Goal: Navigation & Orientation: Locate item on page

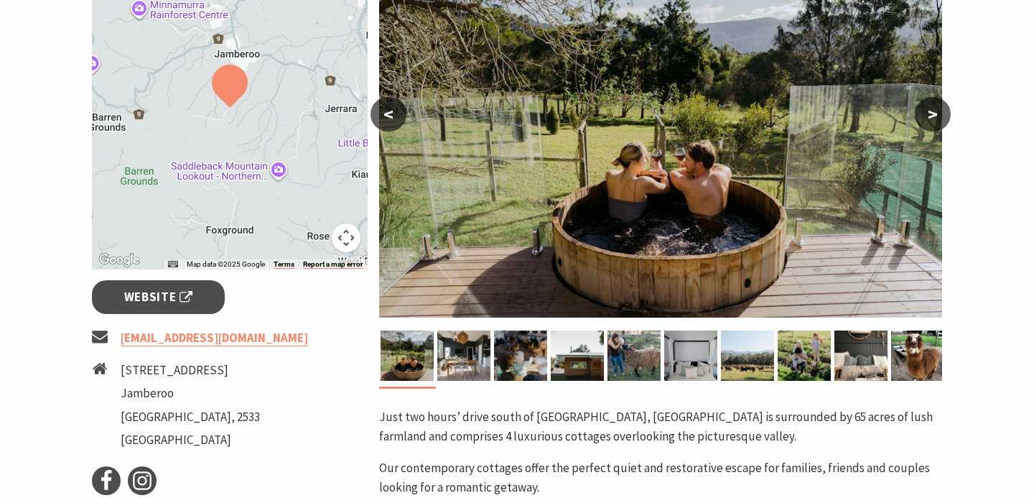
scroll to position [302, 0]
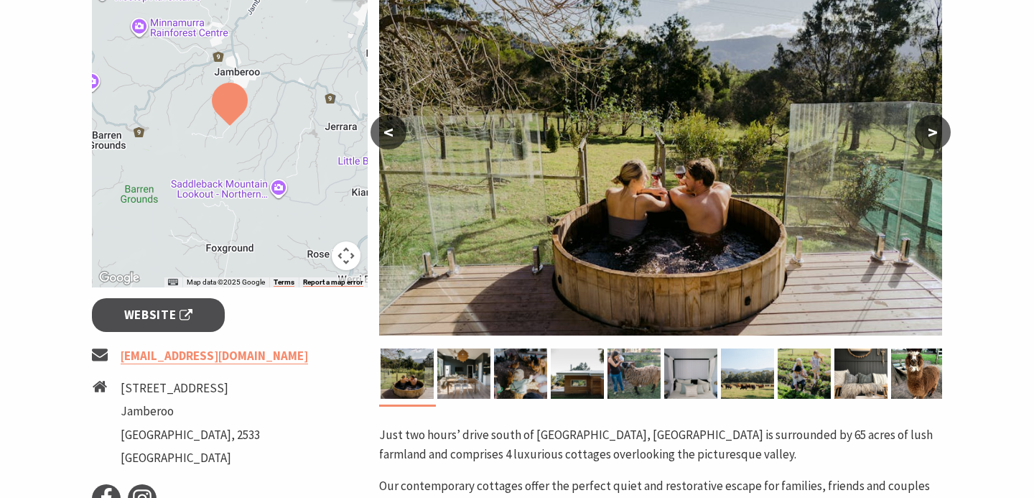
click at [936, 128] on button ">" at bounding box center [933, 132] width 36 height 34
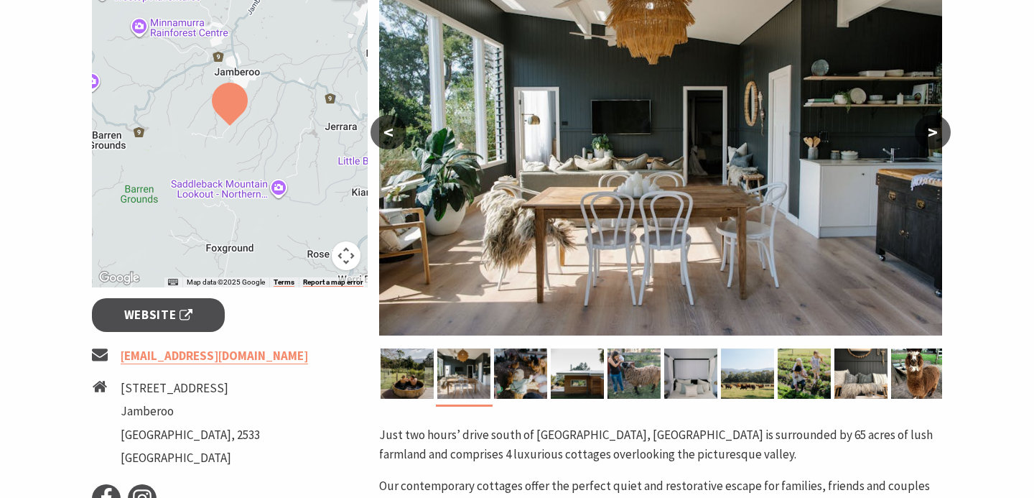
click at [936, 129] on button ">" at bounding box center [933, 132] width 36 height 34
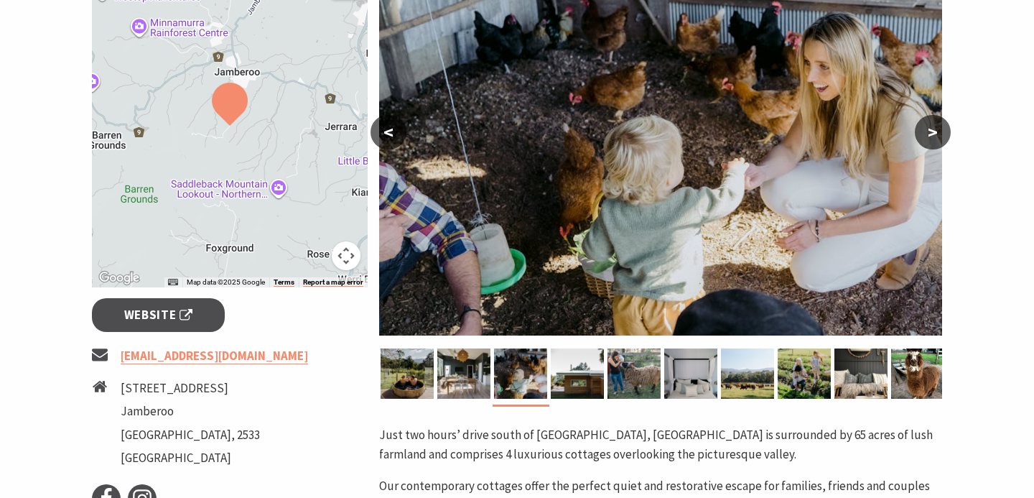
click at [936, 129] on button ">" at bounding box center [933, 132] width 36 height 34
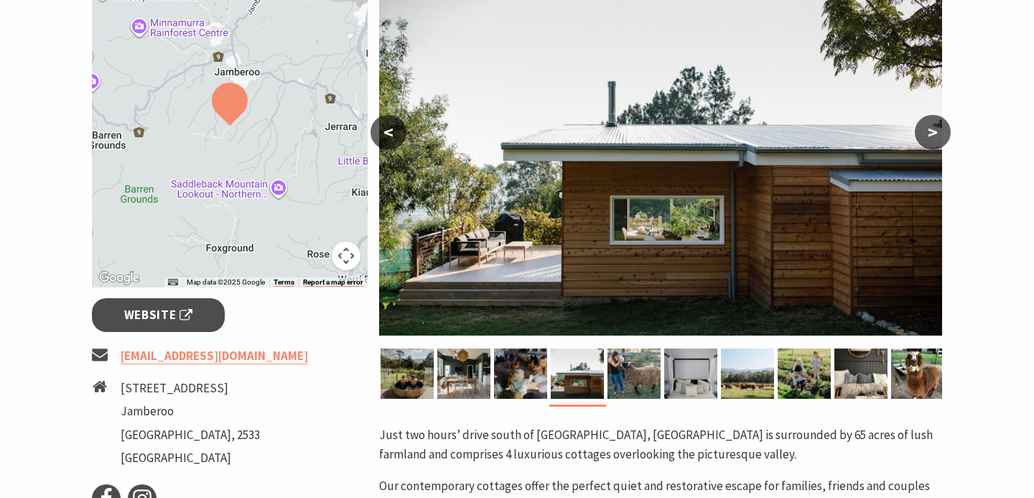
click at [936, 129] on button ">" at bounding box center [933, 132] width 36 height 34
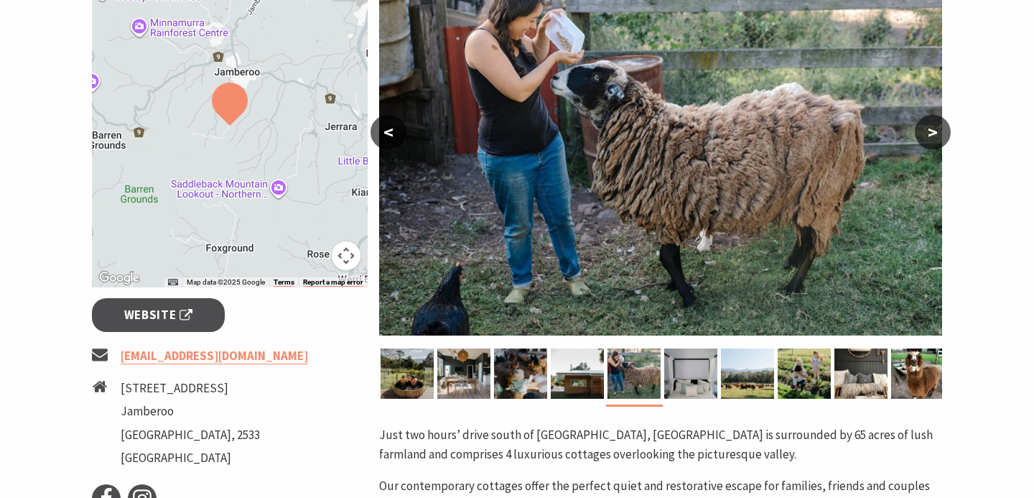
click at [936, 129] on button ">" at bounding box center [933, 132] width 36 height 34
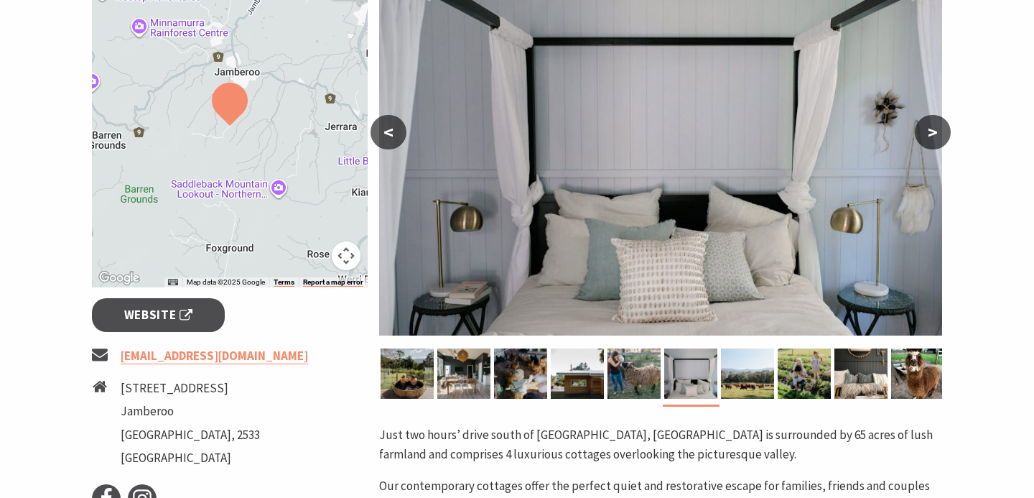
click at [936, 129] on button ">" at bounding box center [933, 132] width 36 height 34
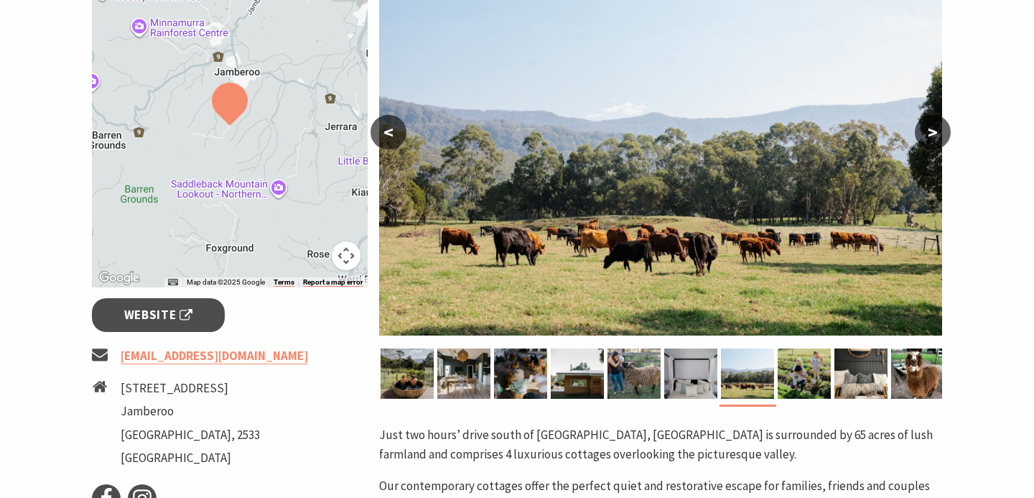
click at [936, 129] on button ">" at bounding box center [933, 132] width 36 height 34
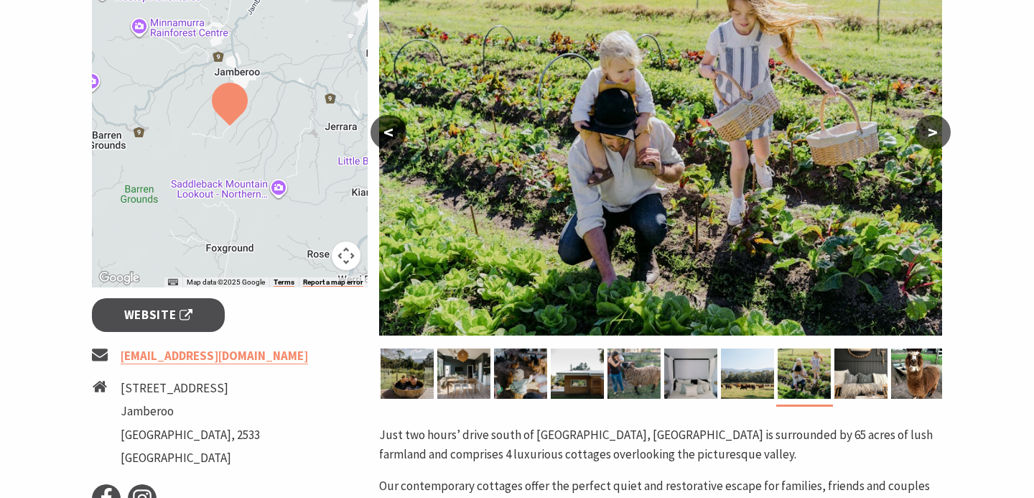
click at [936, 129] on button ">" at bounding box center [933, 132] width 36 height 34
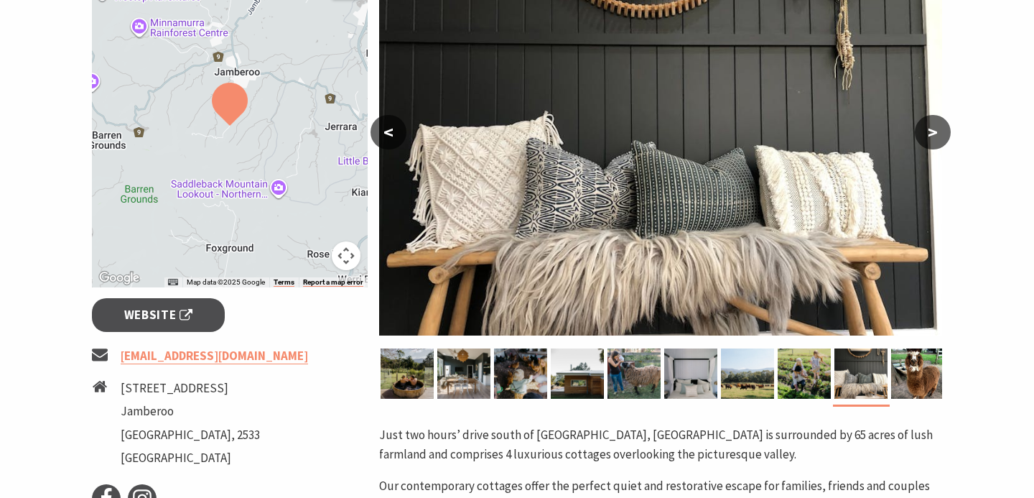
click at [936, 129] on button ">" at bounding box center [933, 132] width 36 height 34
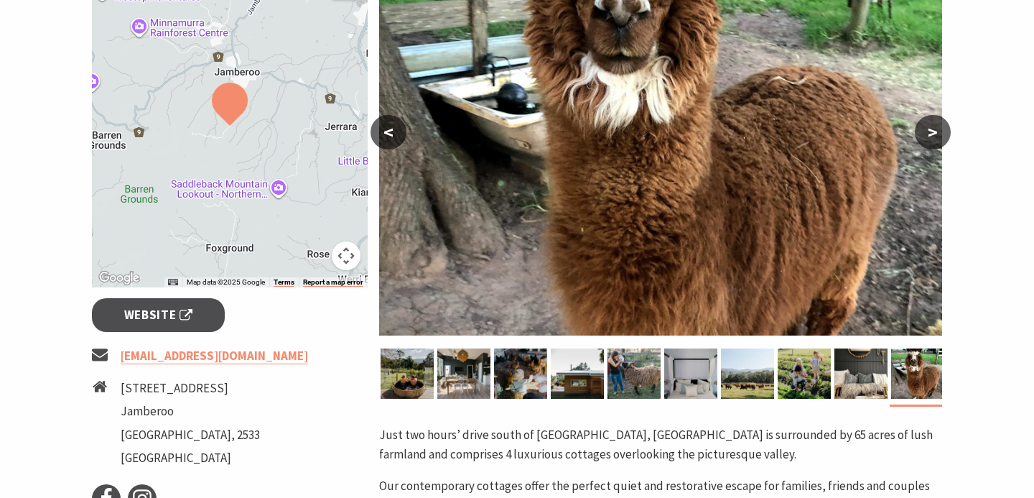
click at [936, 129] on button ">" at bounding box center [933, 132] width 36 height 34
